Goal: Transaction & Acquisition: Download file/media

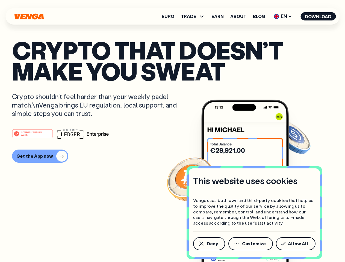
click at [172, 131] on div "#1 PRODUCT OF THE MONTH Web3" at bounding box center [172, 134] width 321 height 10
click at [209, 244] on span "Deny" at bounding box center [212, 244] width 11 height 4
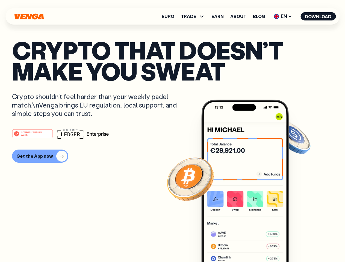
click at [251, 244] on img at bounding box center [244, 191] width 87 height 183
click at [297, 244] on article "Crypto that doesn’t make you sweat Crypto shouldn’t feel harder than your weekl…" at bounding box center [172, 142] width 321 height 205
click at [194, 16] on span "TRADE" at bounding box center [188, 16] width 15 height 4
click at [283, 16] on span "EN" at bounding box center [283, 16] width 22 height 9
click at [318, 16] on button "Download" at bounding box center [317, 16] width 35 height 8
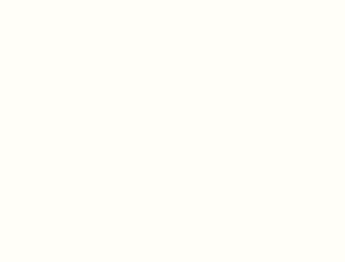
click at [39, 0] on html "This website uses cookies Venga uses both own and third-party cookies that help…" at bounding box center [172, 0] width 345 height 0
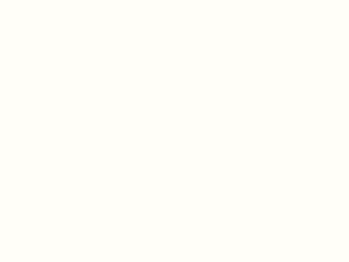
click at [33, 0] on html "This website uses cookies Venga uses both own and third-party cookies that help…" at bounding box center [174, 0] width 349 height 0
